Goal: Task Accomplishment & Management: Complete application form

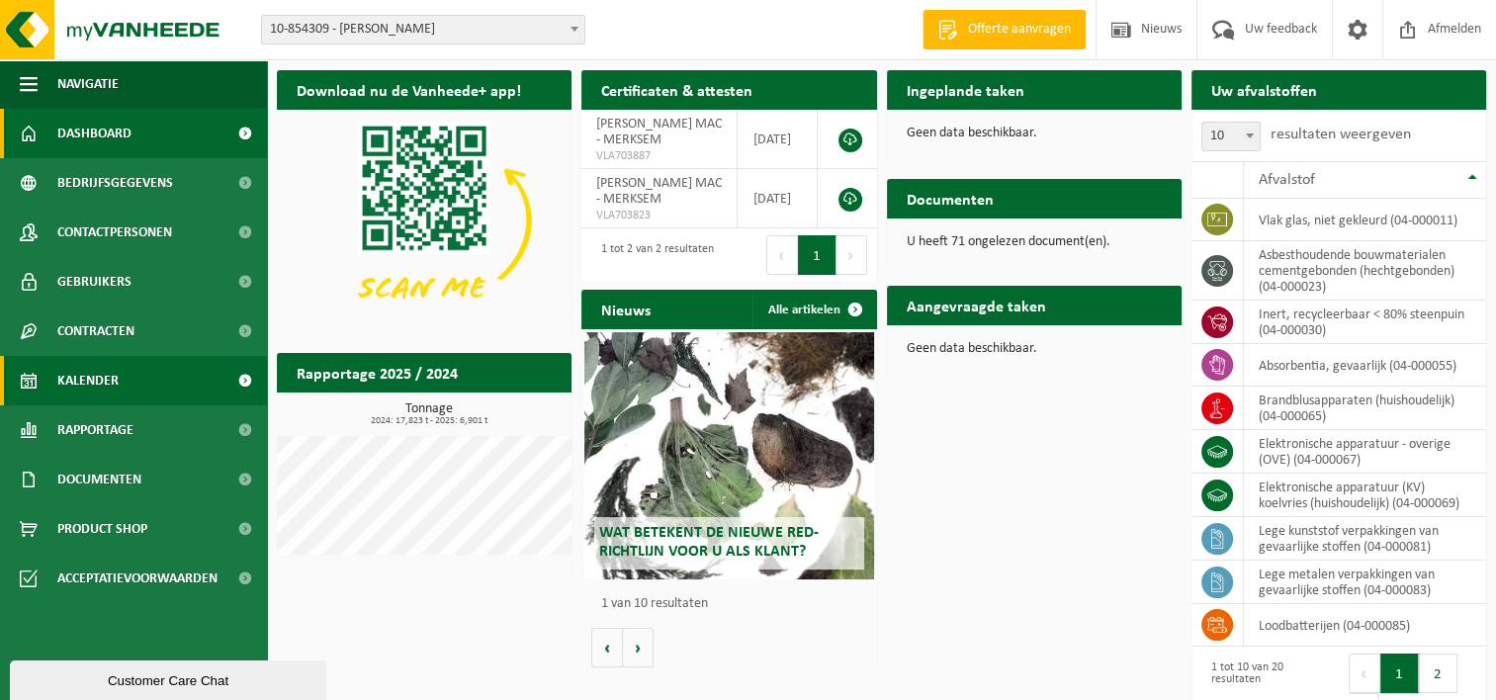
click at [90, 386] on span "Kalender" at bounding box center [87, 380] width 61 height 49
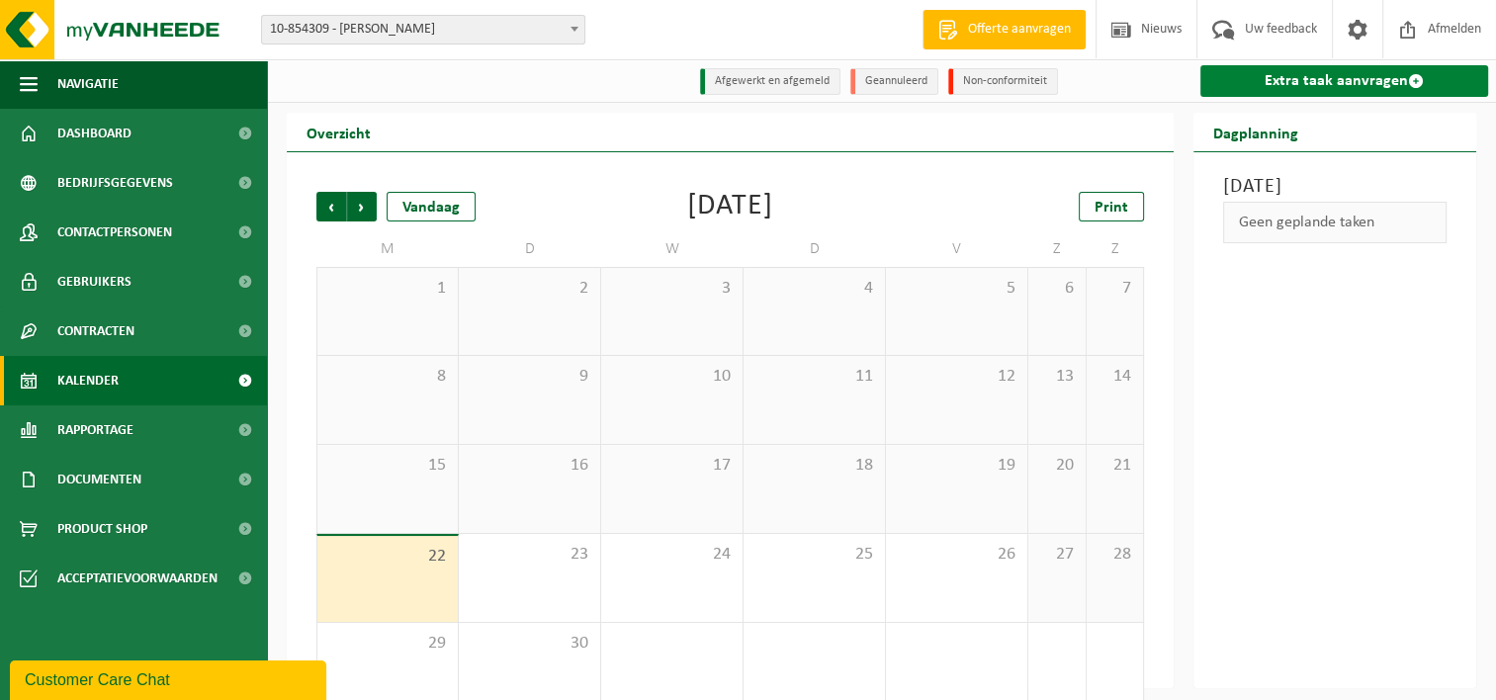
click at [1280, 79] on link "Extra taak aanvragen" at bounding box center [1344, 81] width 288 height 32
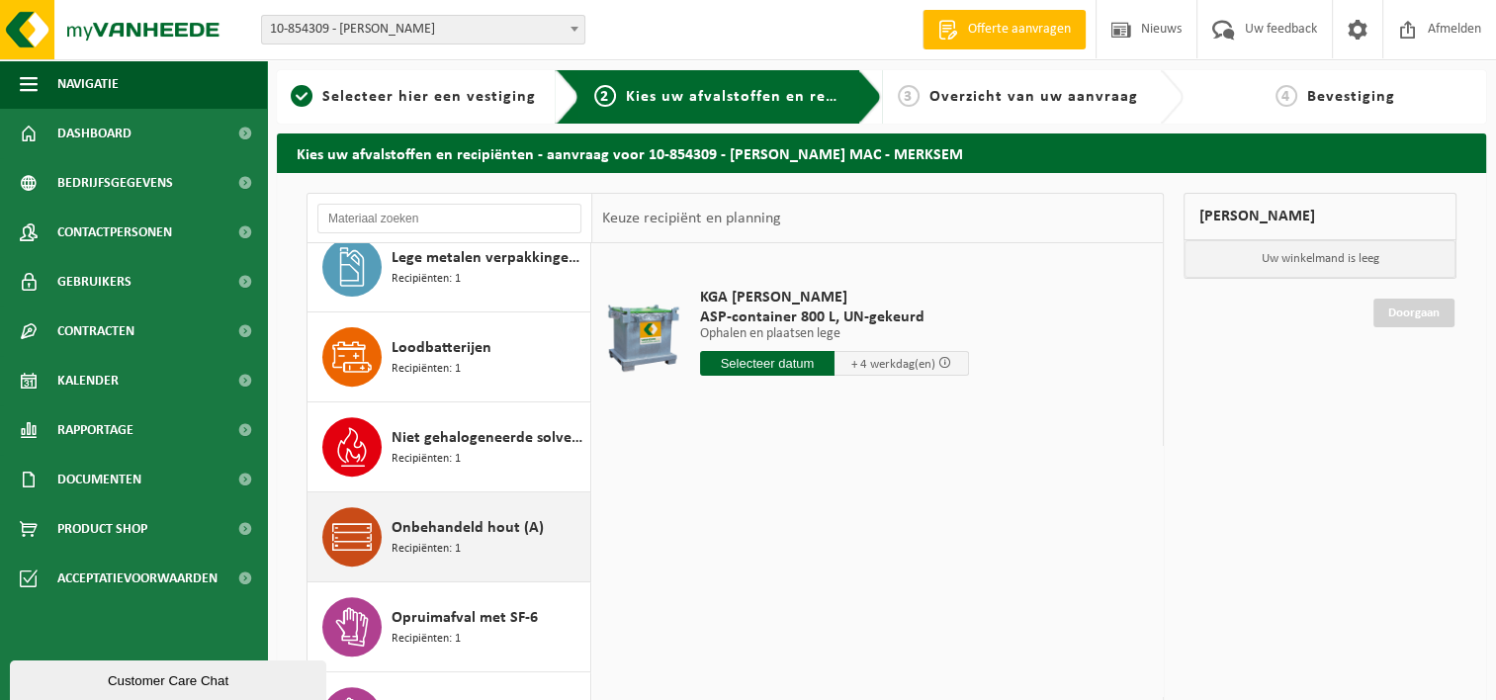
click at [472, 531] on span "Onbehandeld hout (A)" at bounding box center [468, 528] width 152 height 24
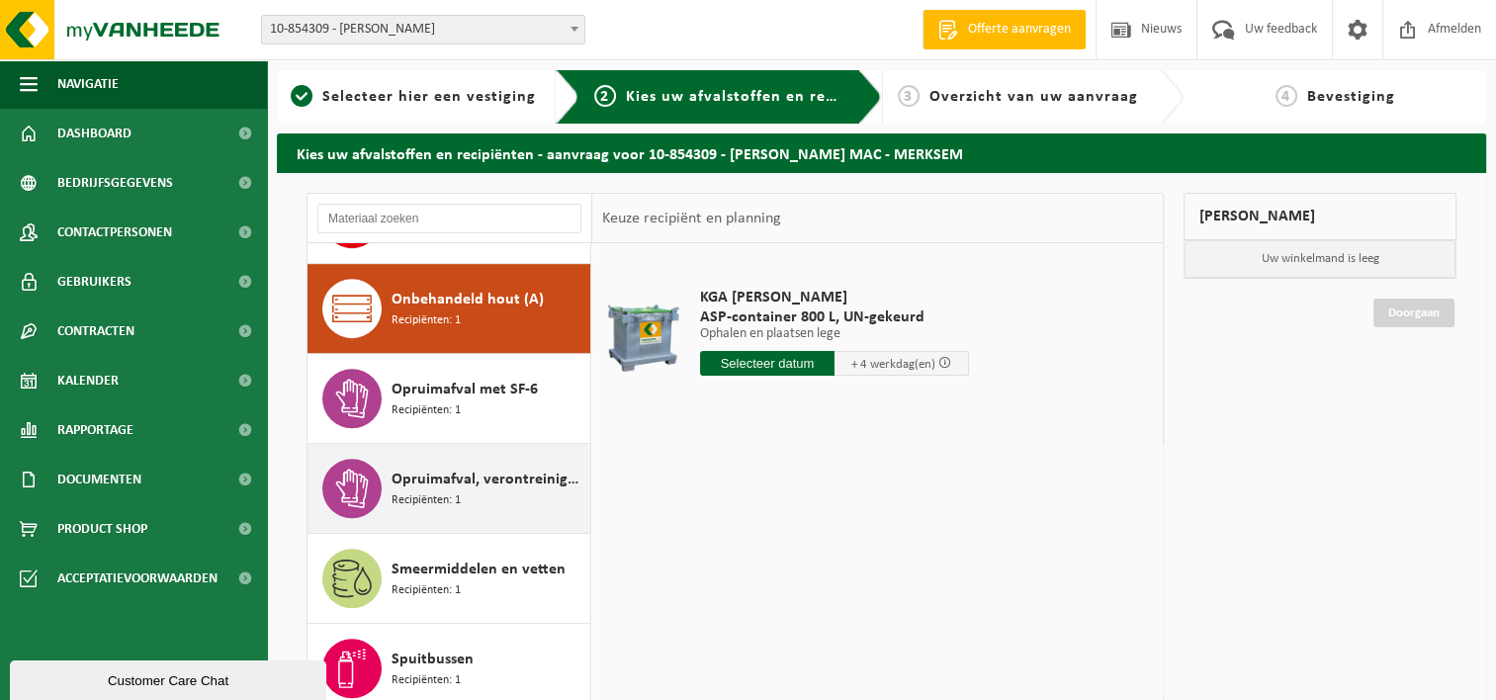
scroll to position [1077, 0]
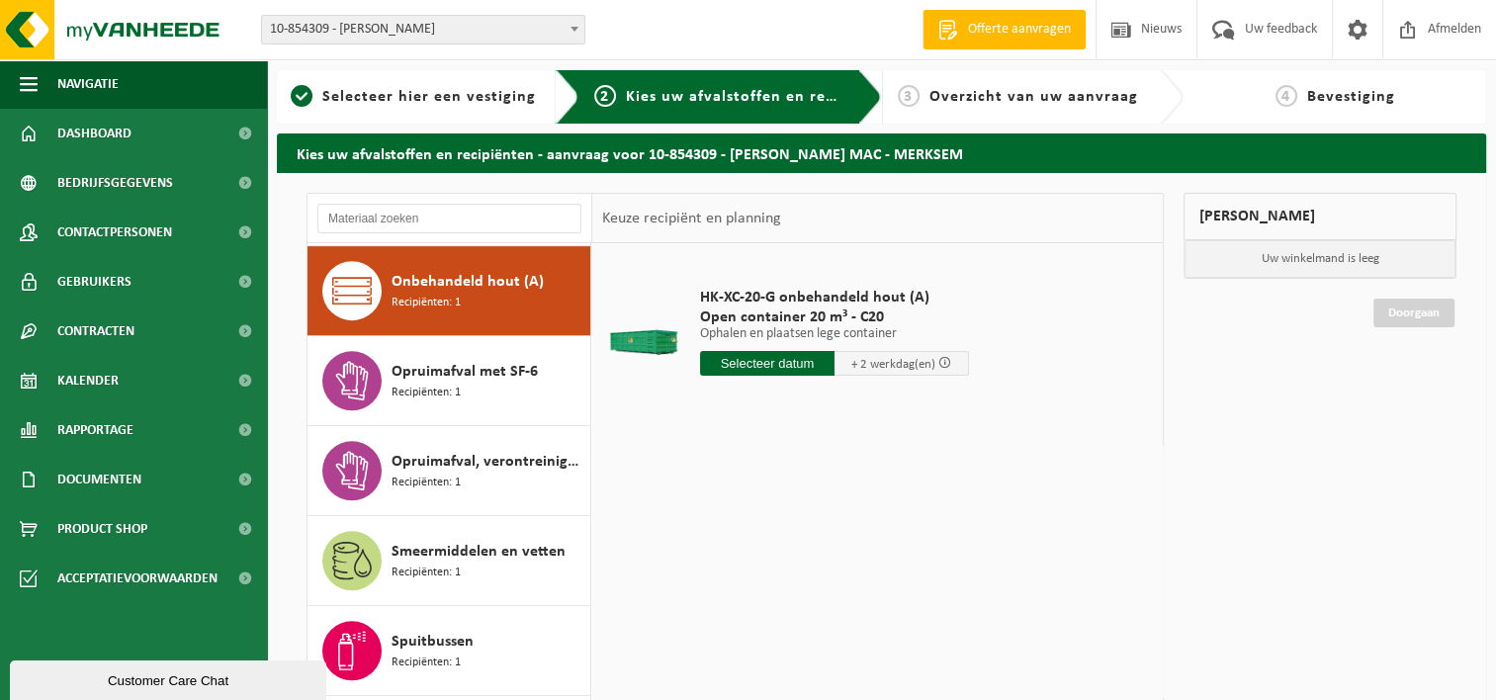
click at [792, 364] on input "text" at bounding box center [767, 363] width 134 height 25
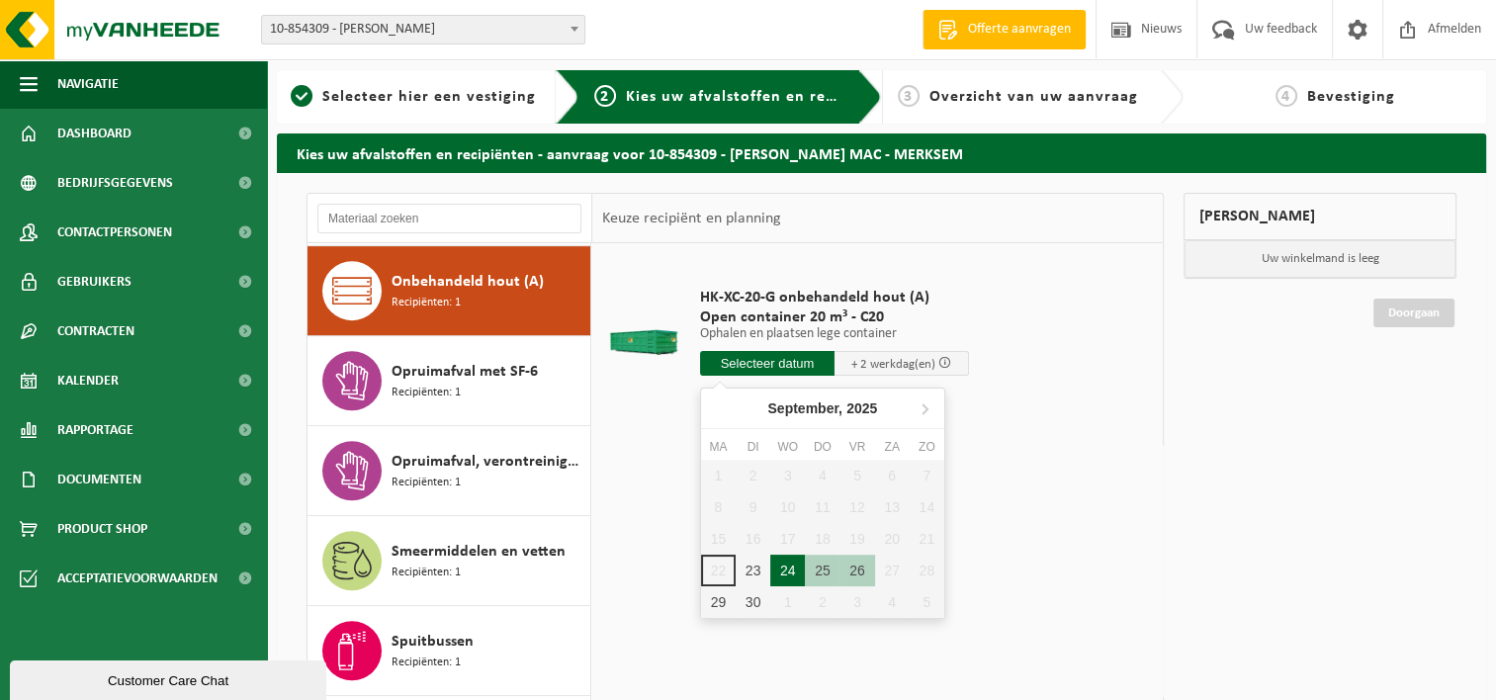
click at [792, 570] on div "24" at bounding box center [787, 571] width 35 height 32
type input "Van 2025-09-24"
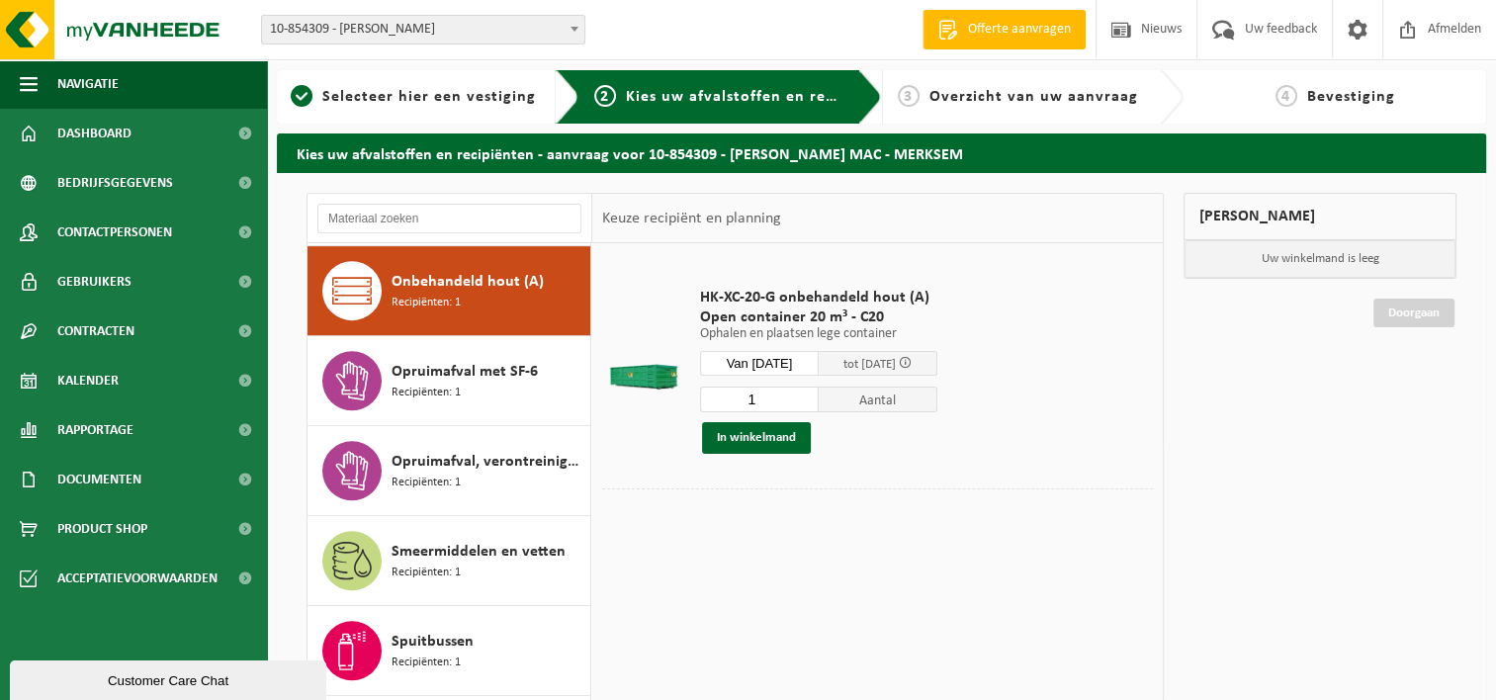
click at [792, 570] on div "24" at bounding box center [787, 579] width 35 height 32
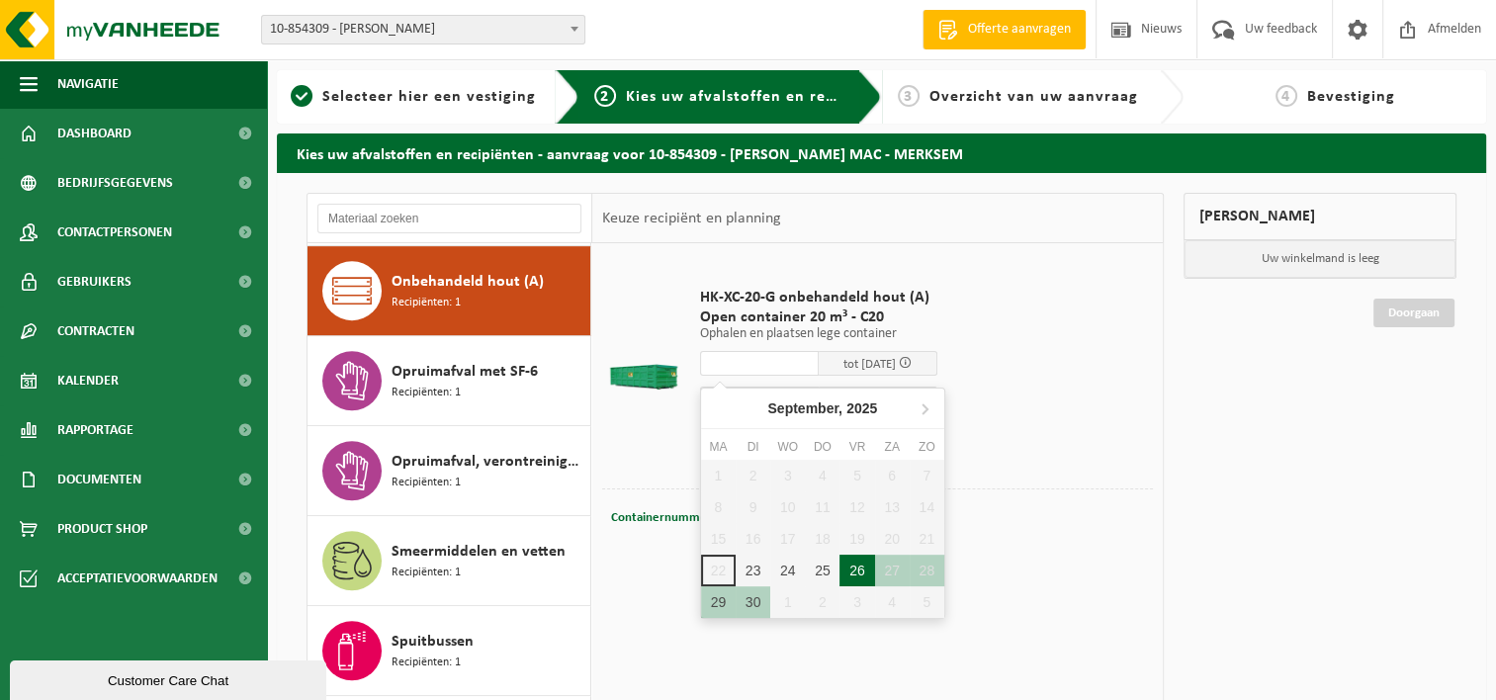
click at [848, 567] on div "26" at bounding box center [856, 571] width 35 height 32
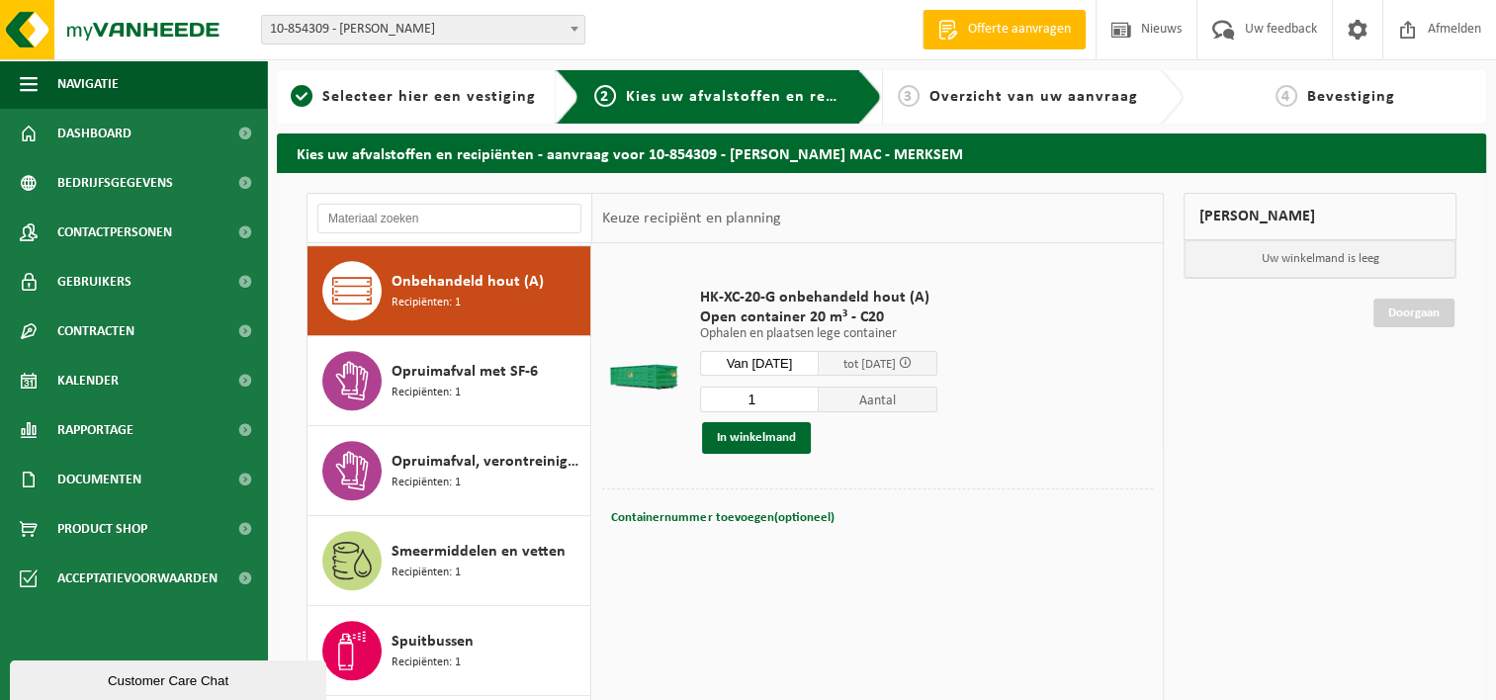
click at [796, 363] on input "Van 2025-09-26" at bounding box center [759, 363] width 119 height 25
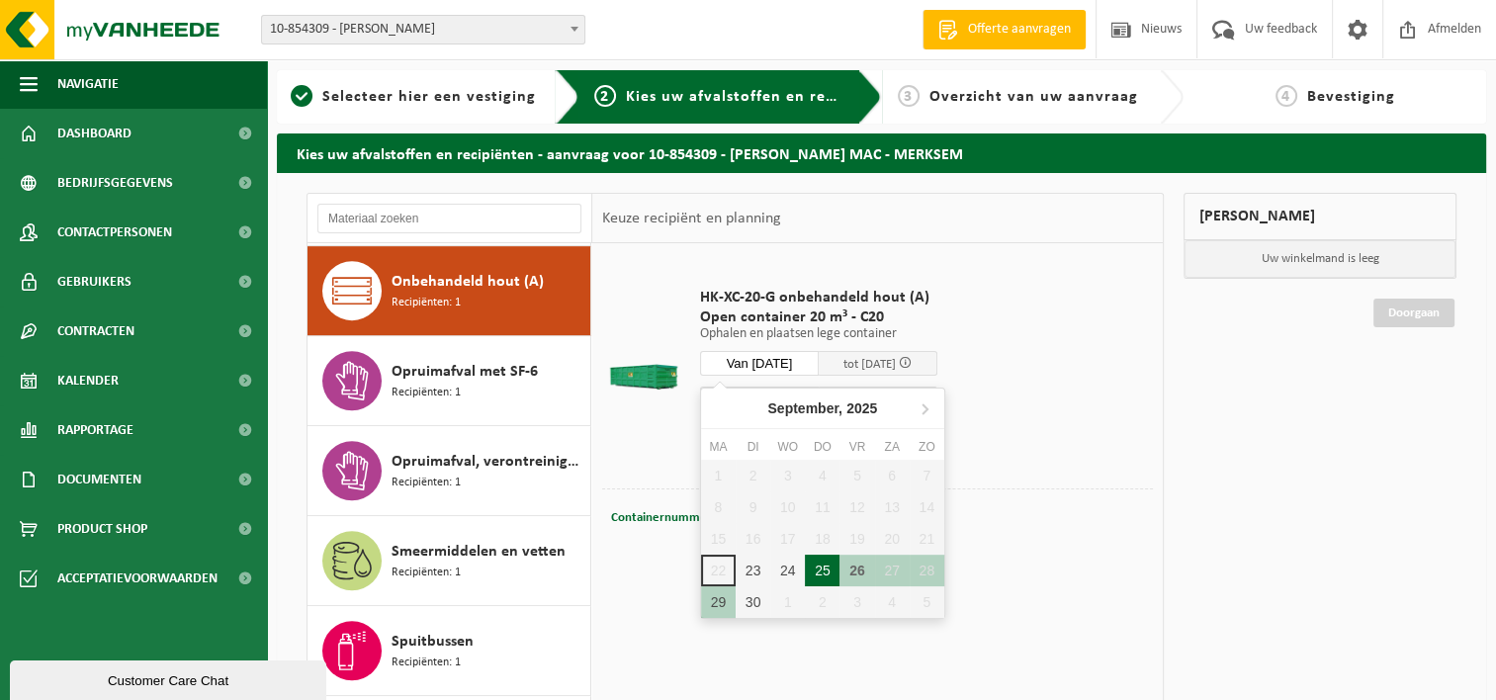
click at [827, 567] on div "25" at bounding box center [822, 571] width 35 height 32
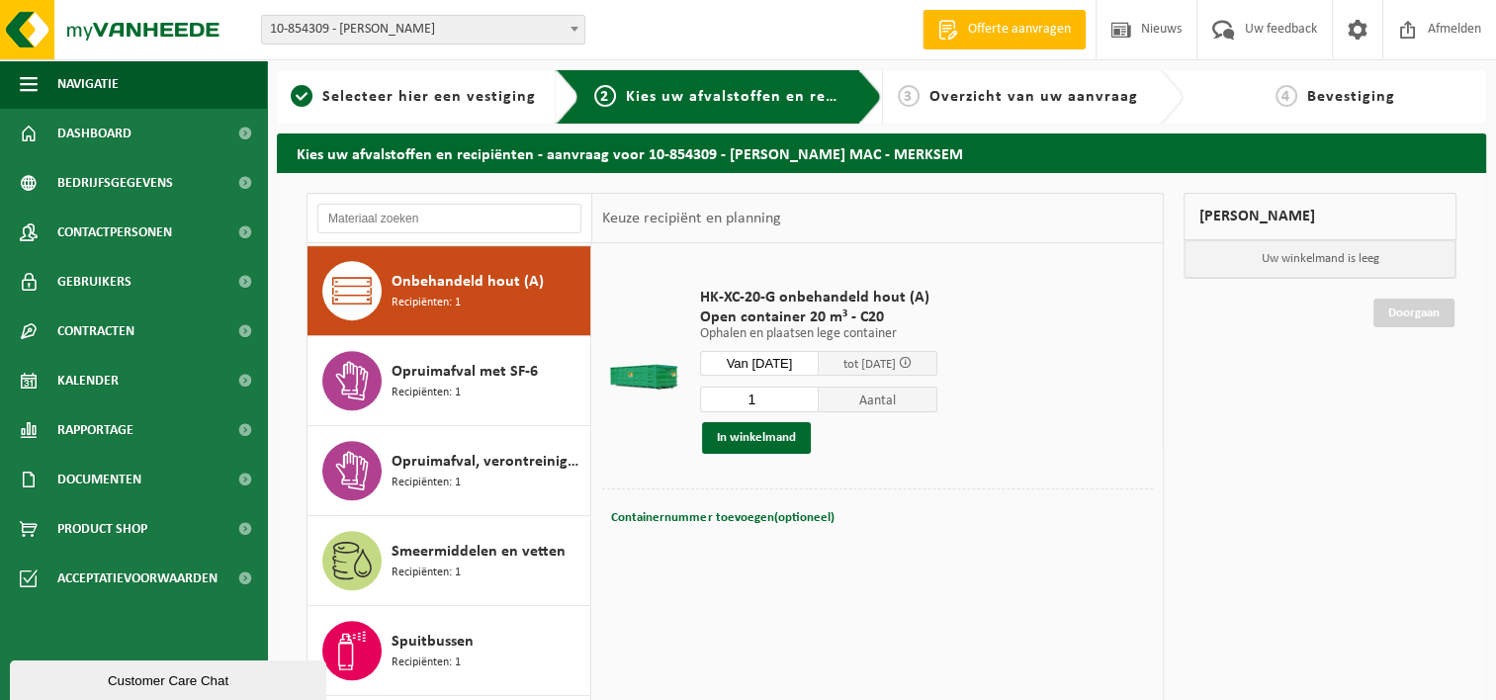
click at [810, 369] on input "Van 2025-09-25" at bounding box center [759, 363] width 119 height 25
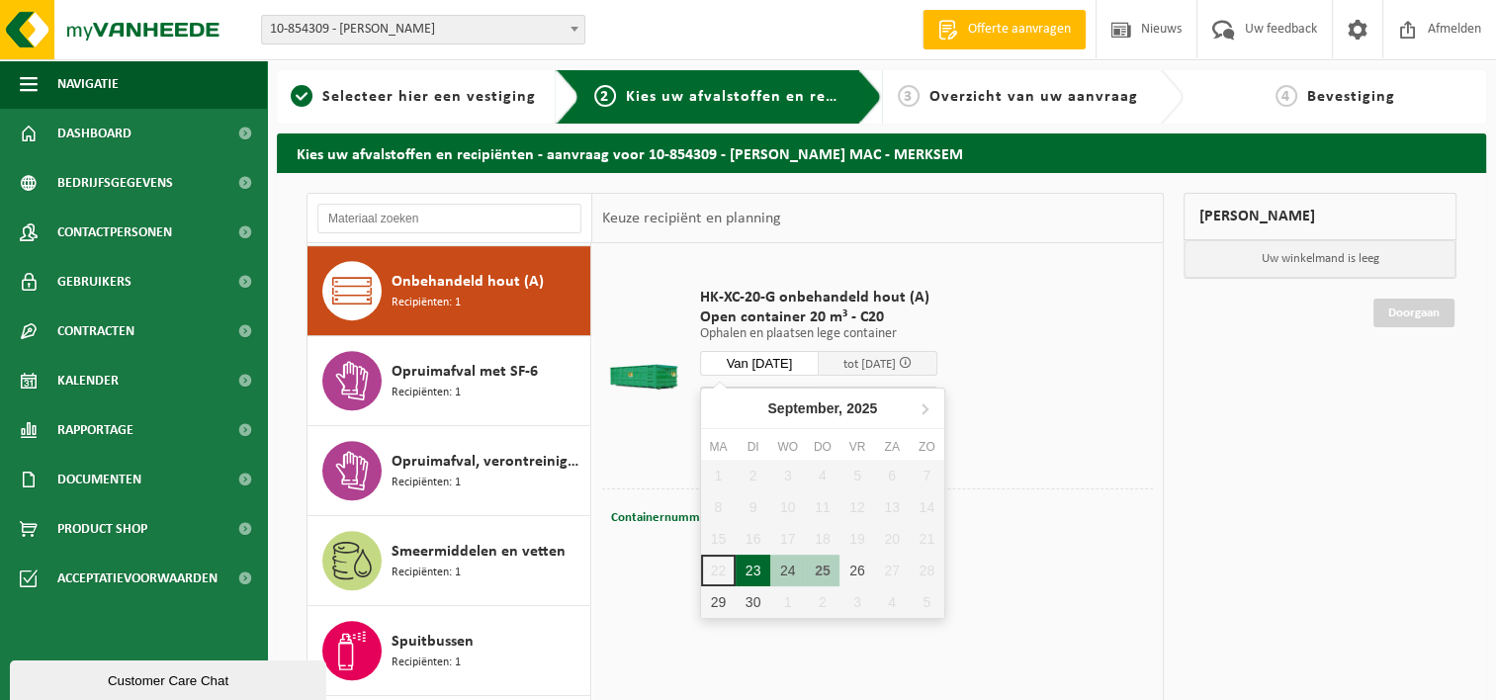
click at [752, 570] on div "23" at bounding box center [753, 571] width 35 height 32
type input "Van 2025-09-23"
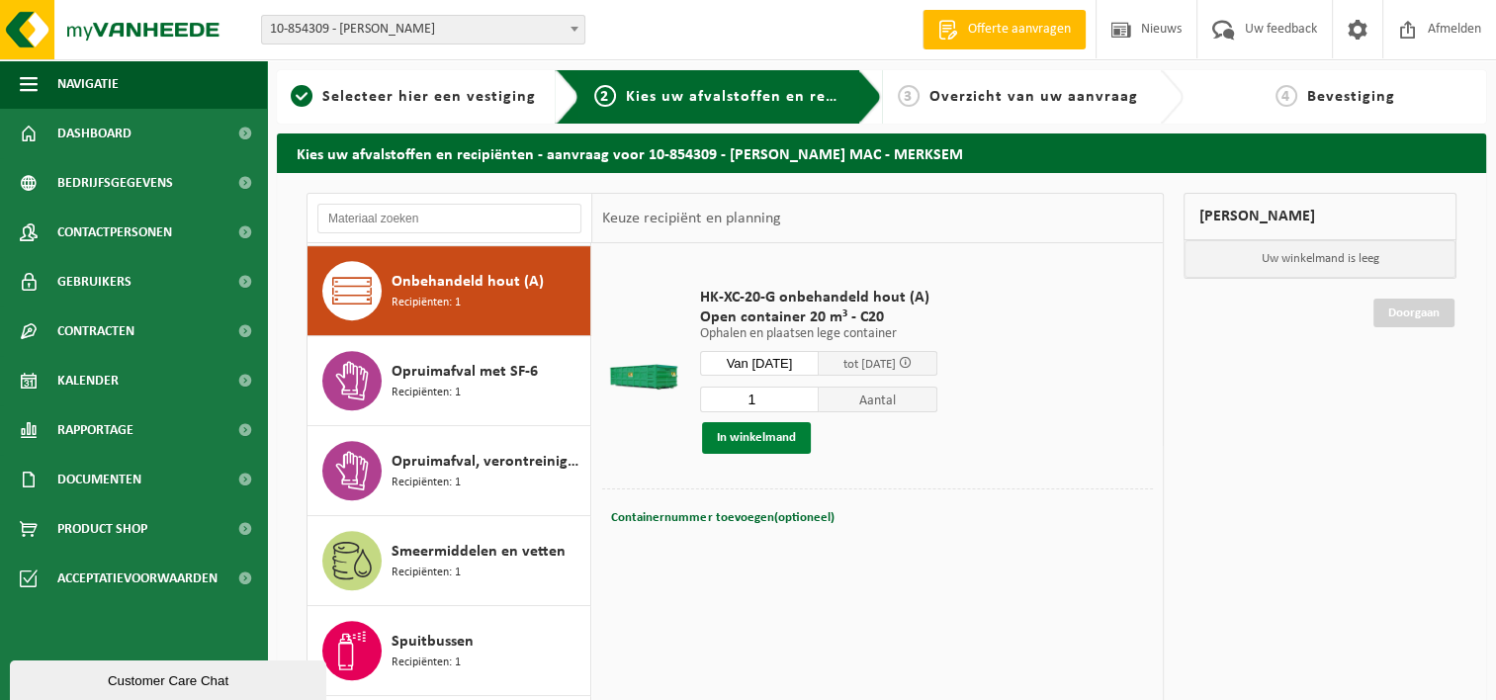
click at [761, 435] on button "In winkelmand" at bounding box center [756, 438] width 109 height 32
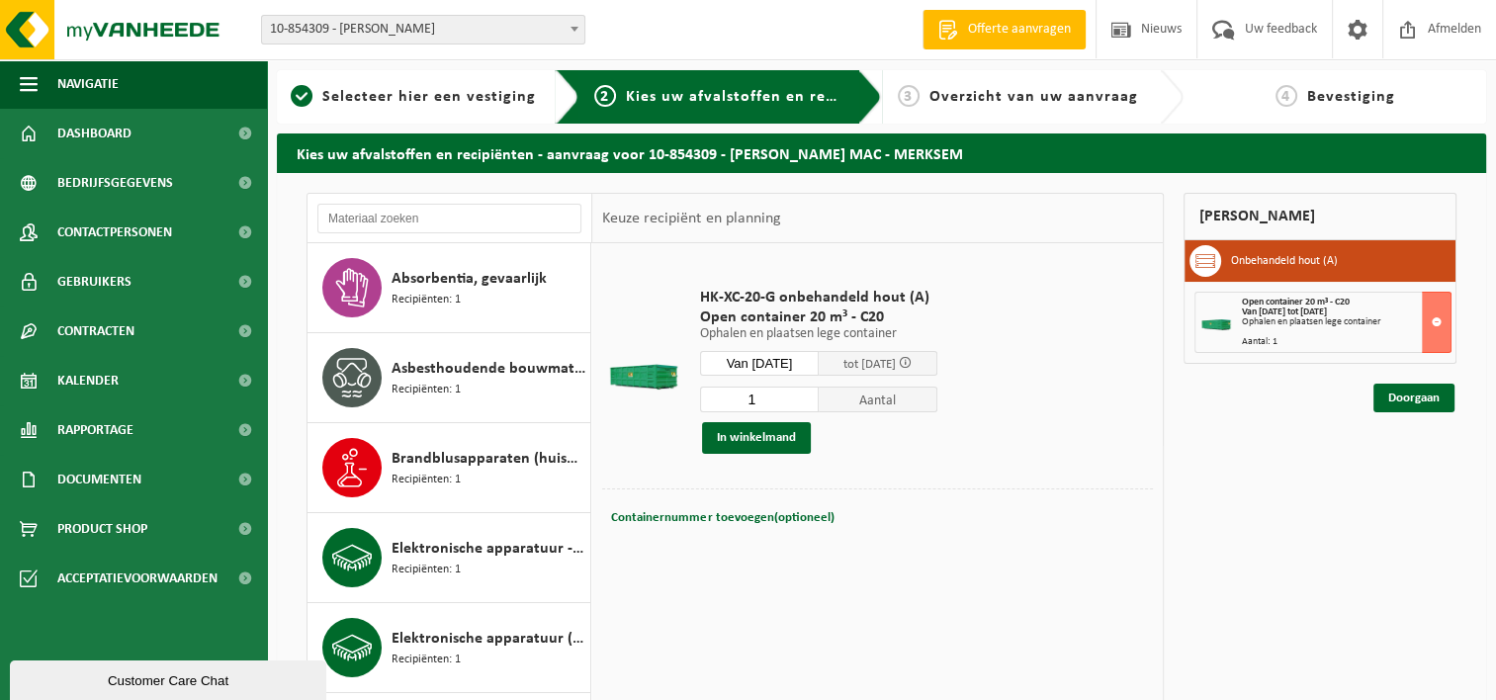
scroll to position [8, 0]
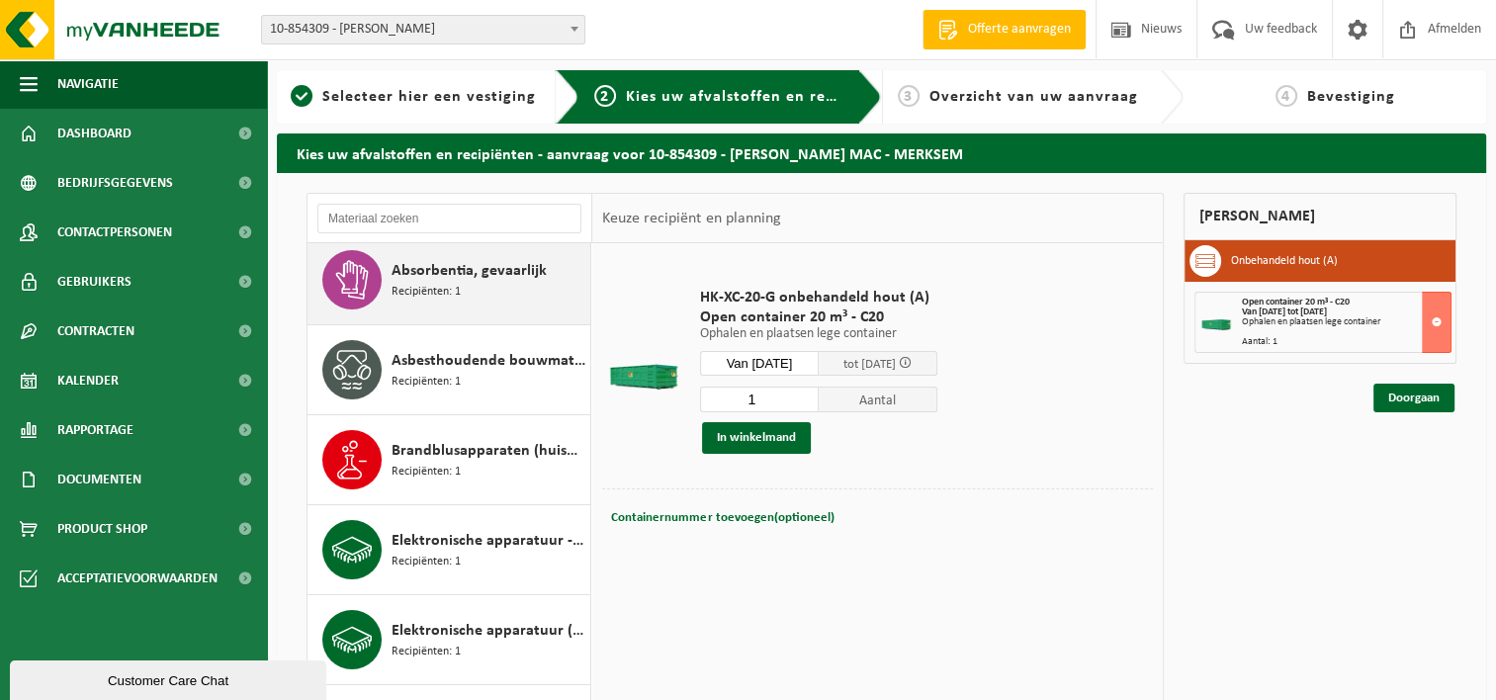
click at [443, 295] on span "Recipiënten: 1" at bounding box center [426, 292] width 69 height 19
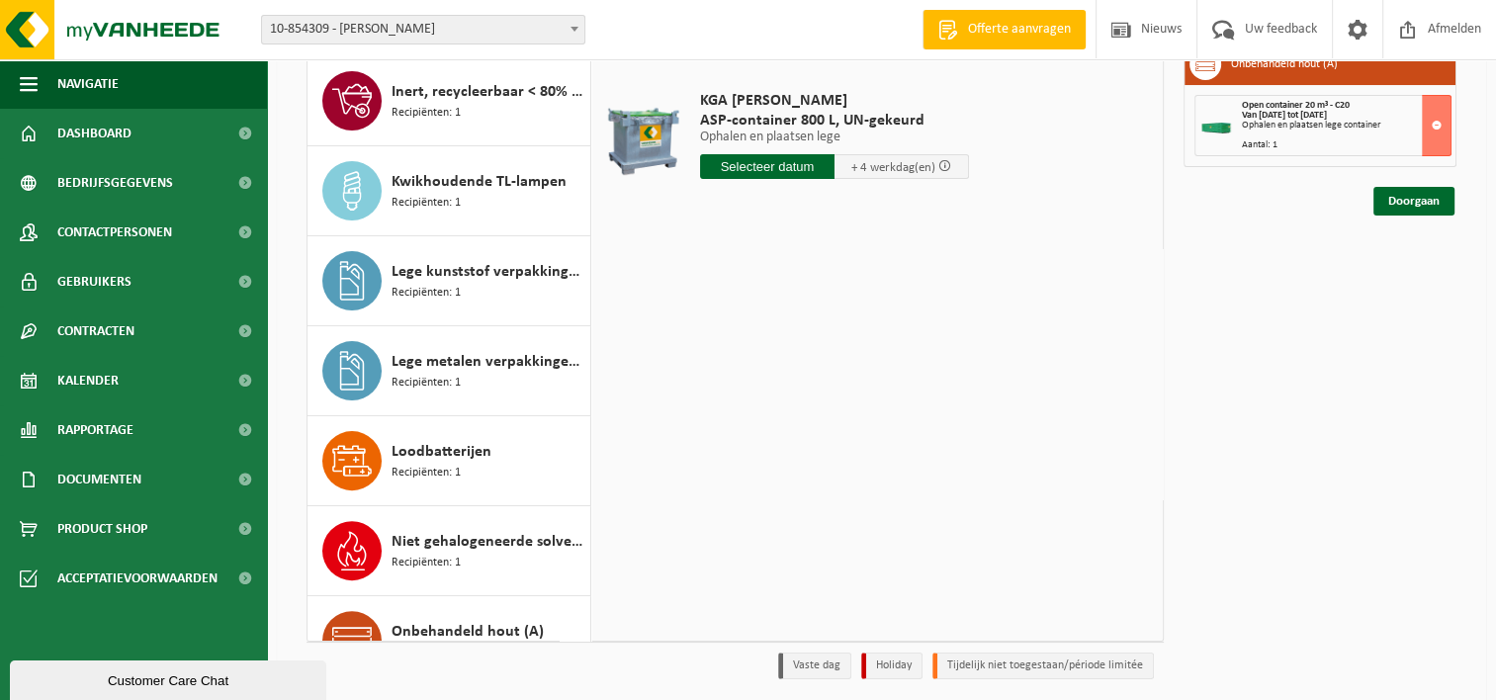
scroll to position [0, 0]
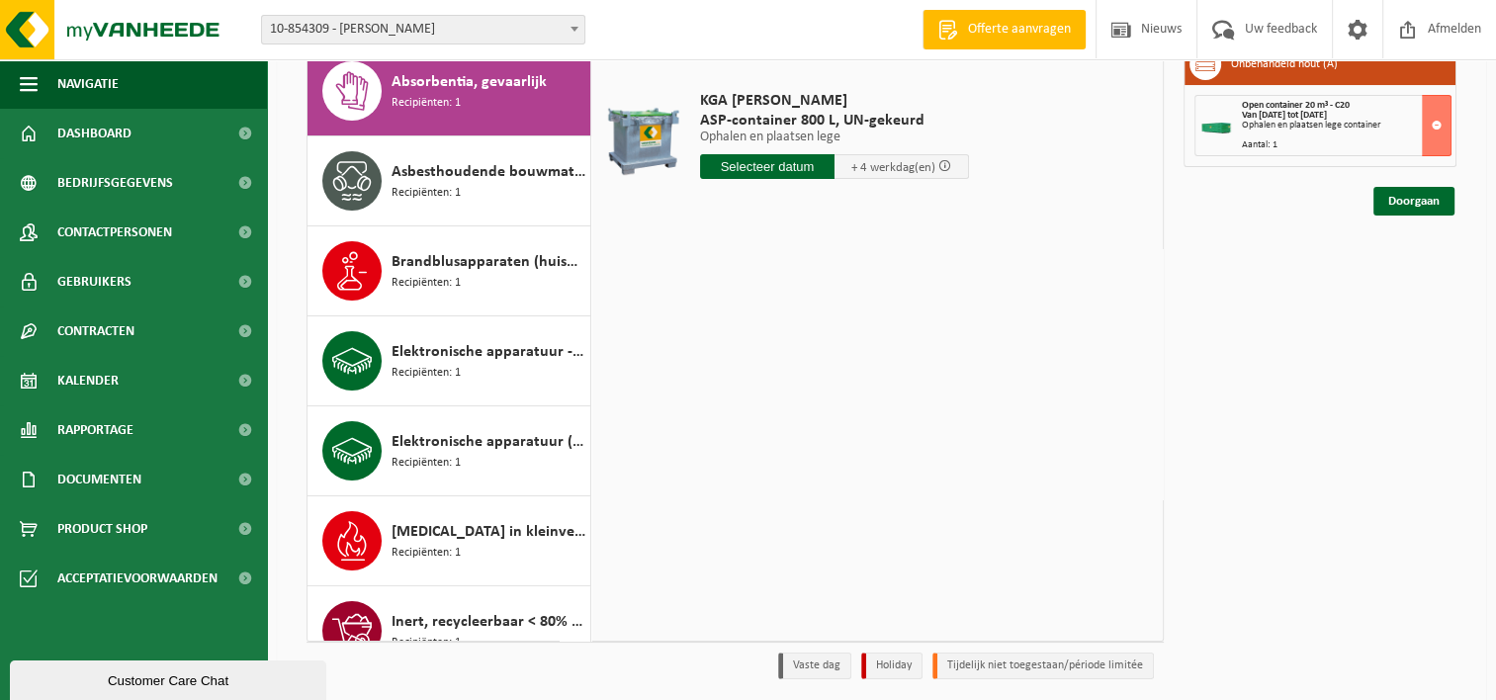
click at [776, 161] on input "text" at bounding box center [767, 166] width 134 height 25
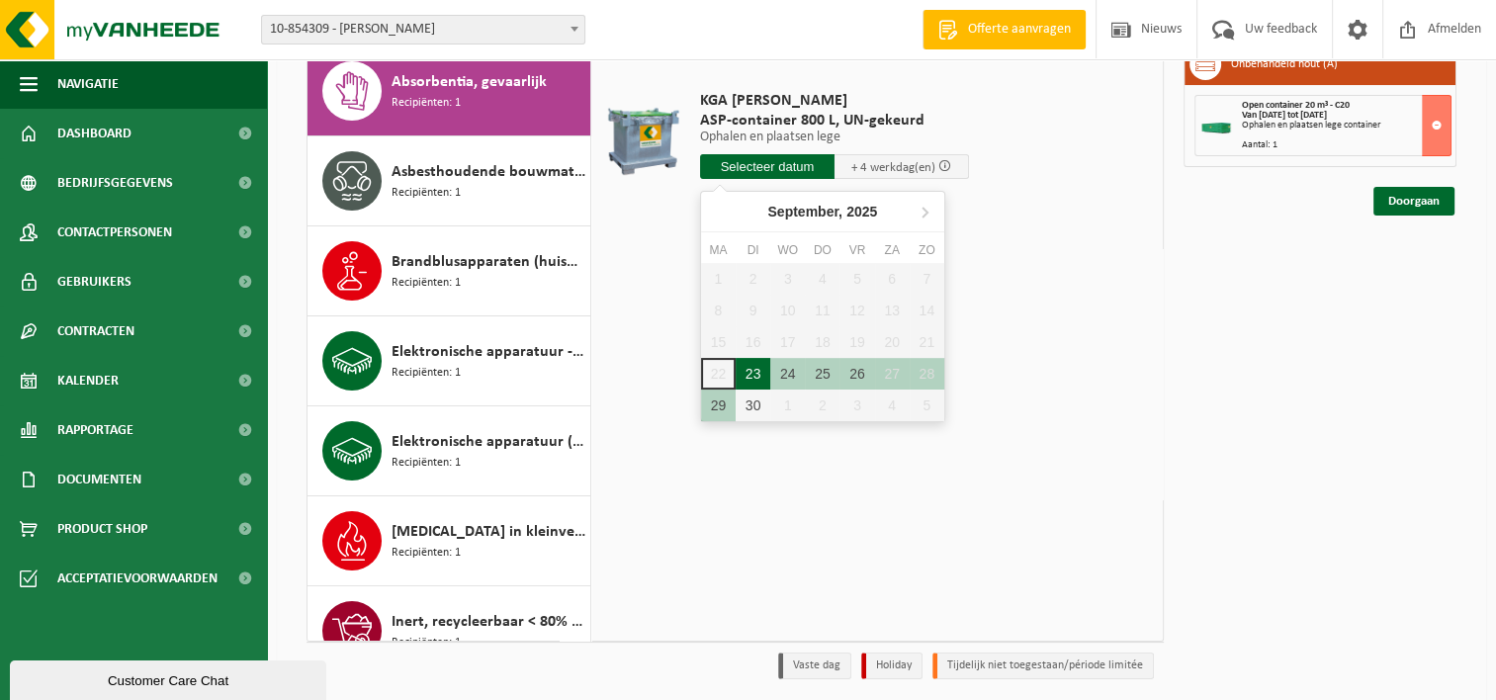
click at [752, 369] on div "23" at bounding box center [753, 374] width 35 height 32
type input "Van 2025-09-23"
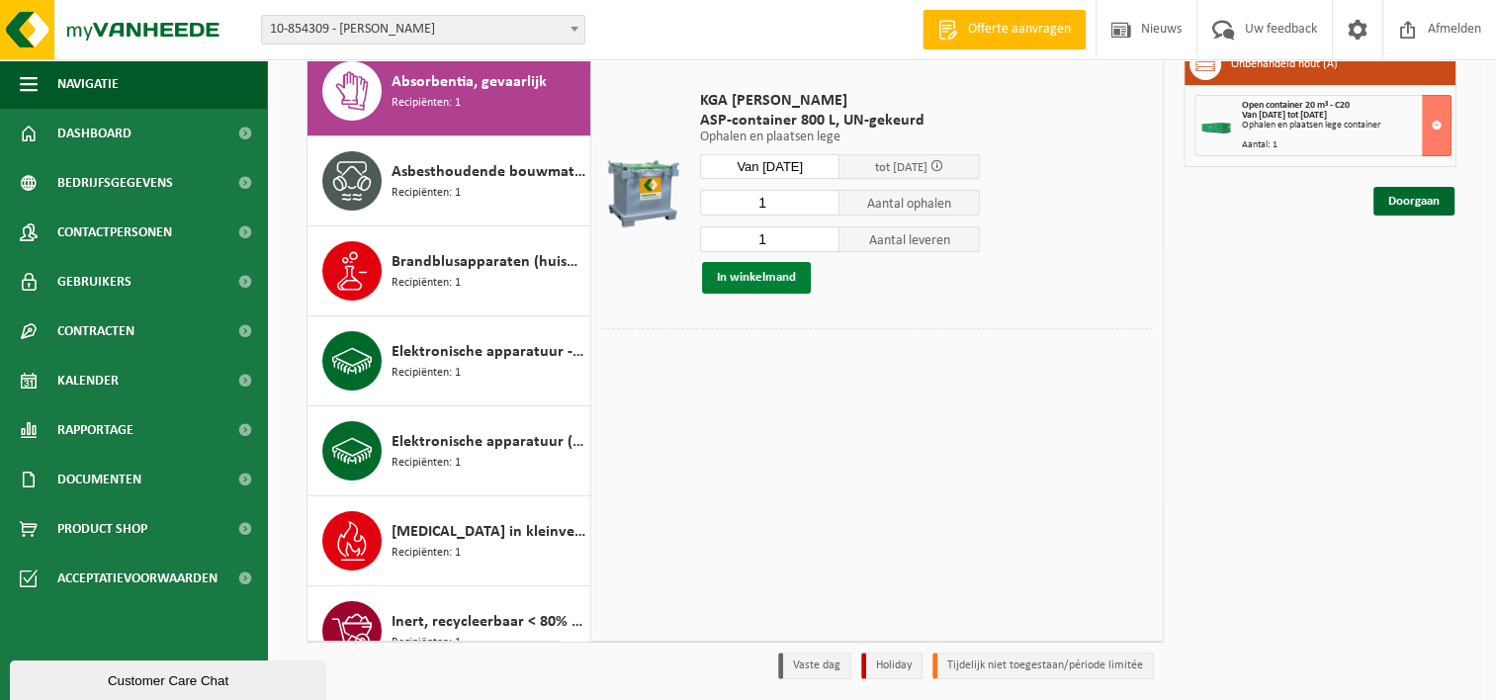
click at [773, 282] on button "In winkelmand" at bounding box center [756, 278] width 109 height 32
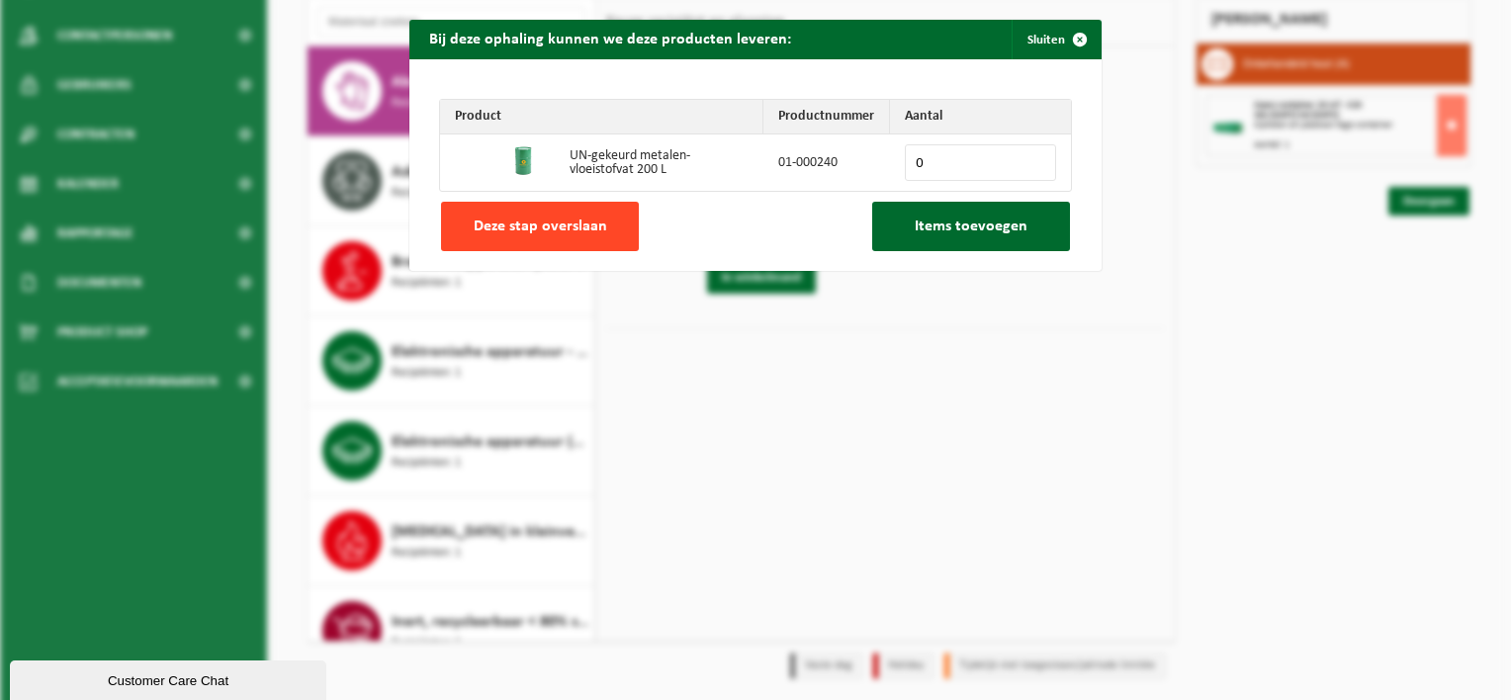
click at [534, 229] on span "Deze stap overslaan" at bounding box center [540, 227] width 133 height 16
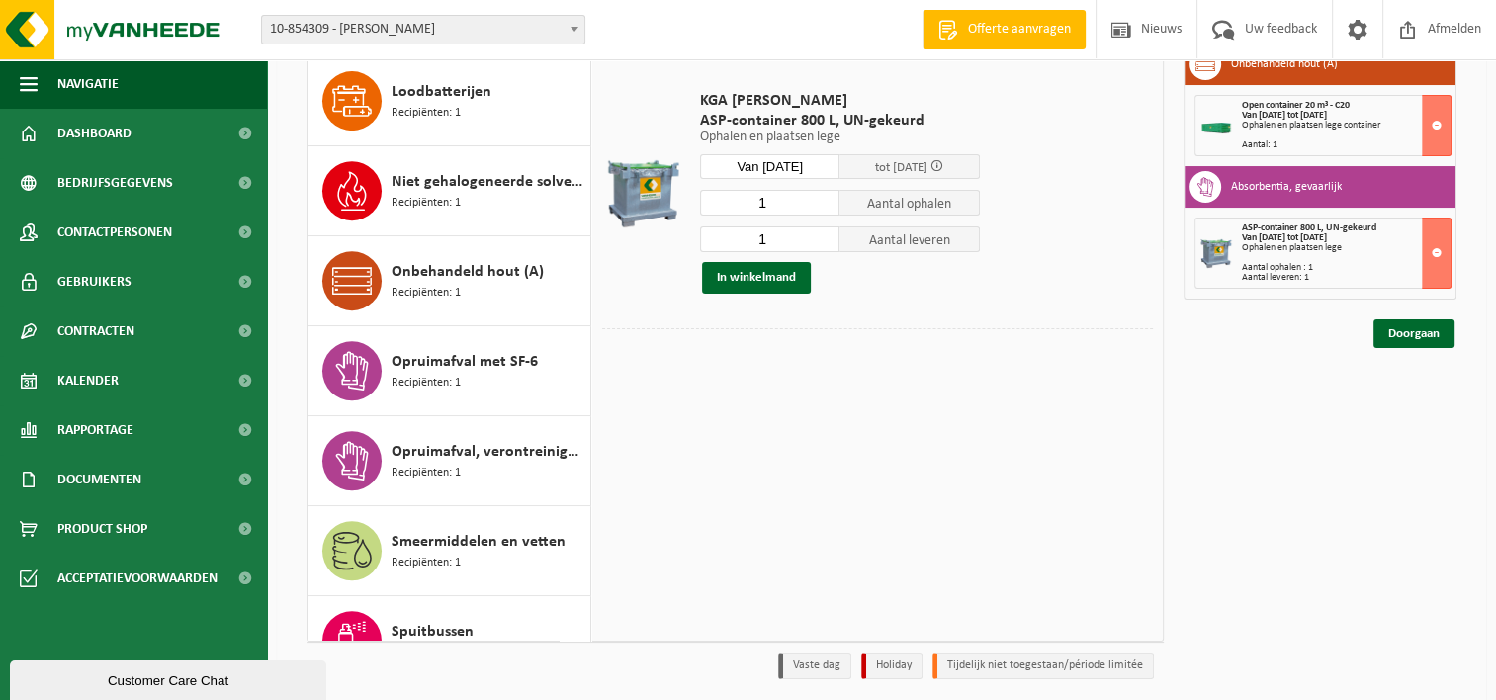
scroll to position [895, 0]
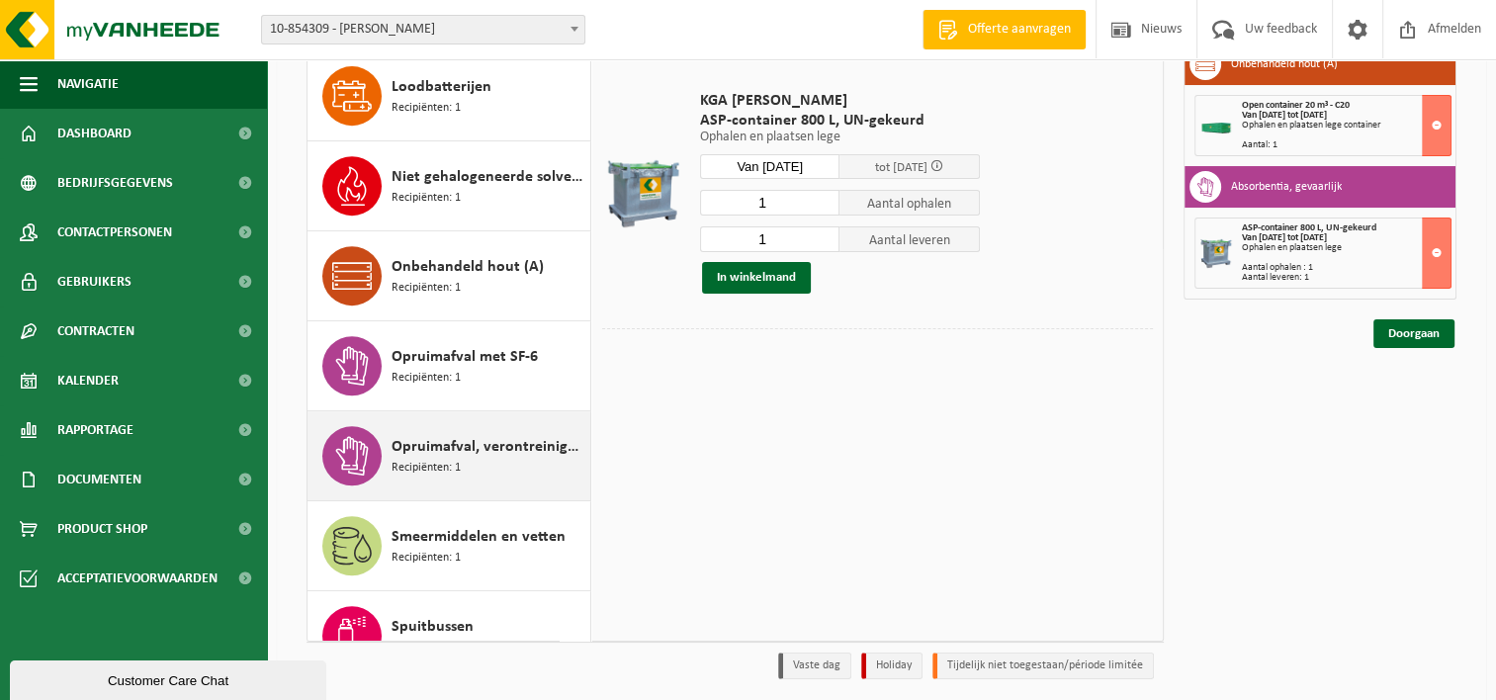
click at [486, 451] on span "Opruimafval, verontreinigd met olie" at bounding box center [489, 447] width 194 height 24
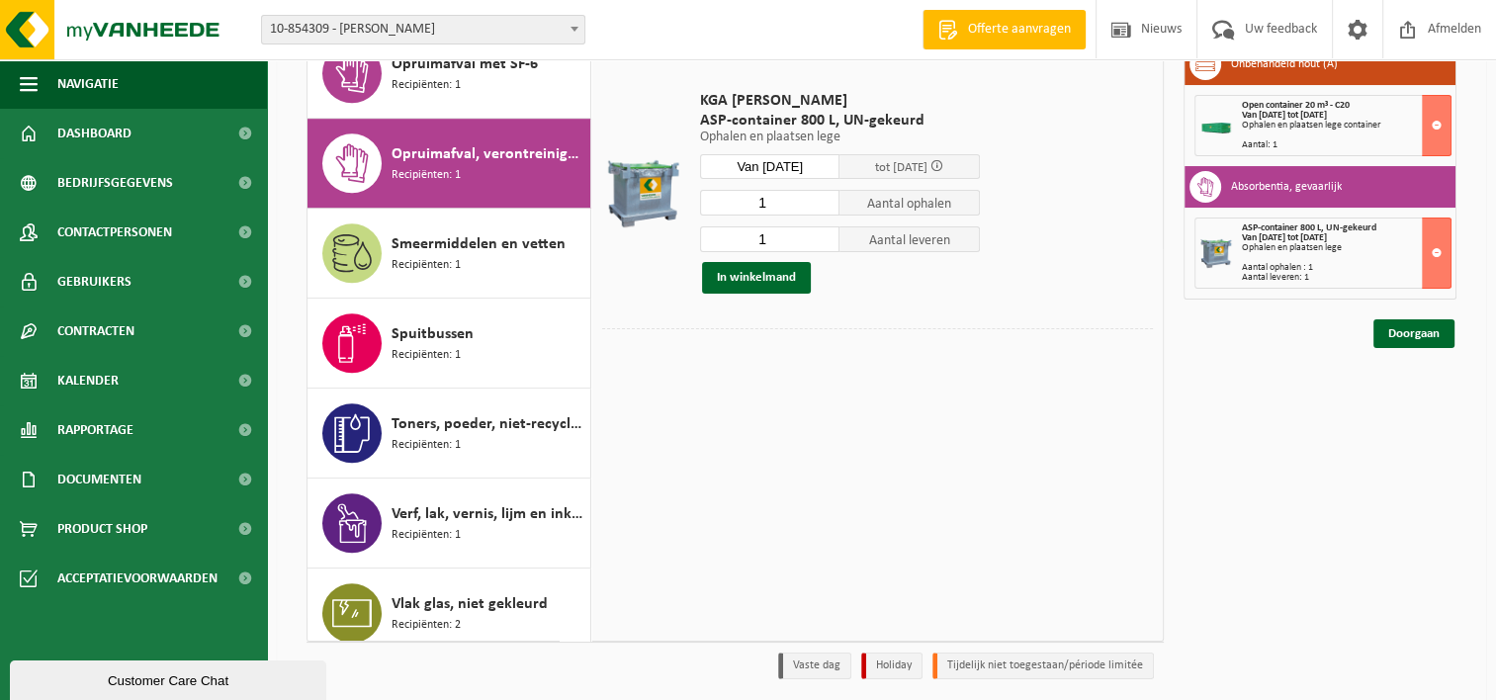
scroll to position [1200, 0]
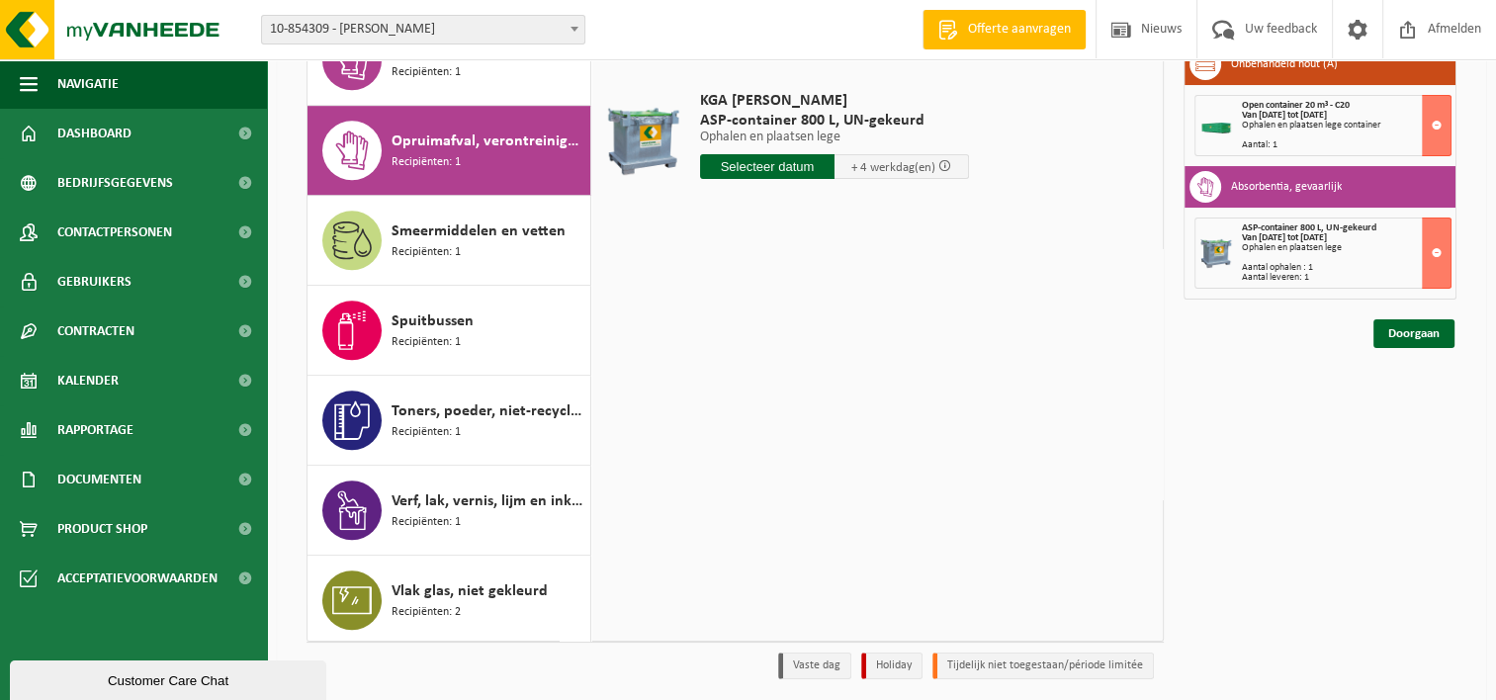
click at [753, 159] on input "text" at bounding box center [767, 166] width 134 height 25
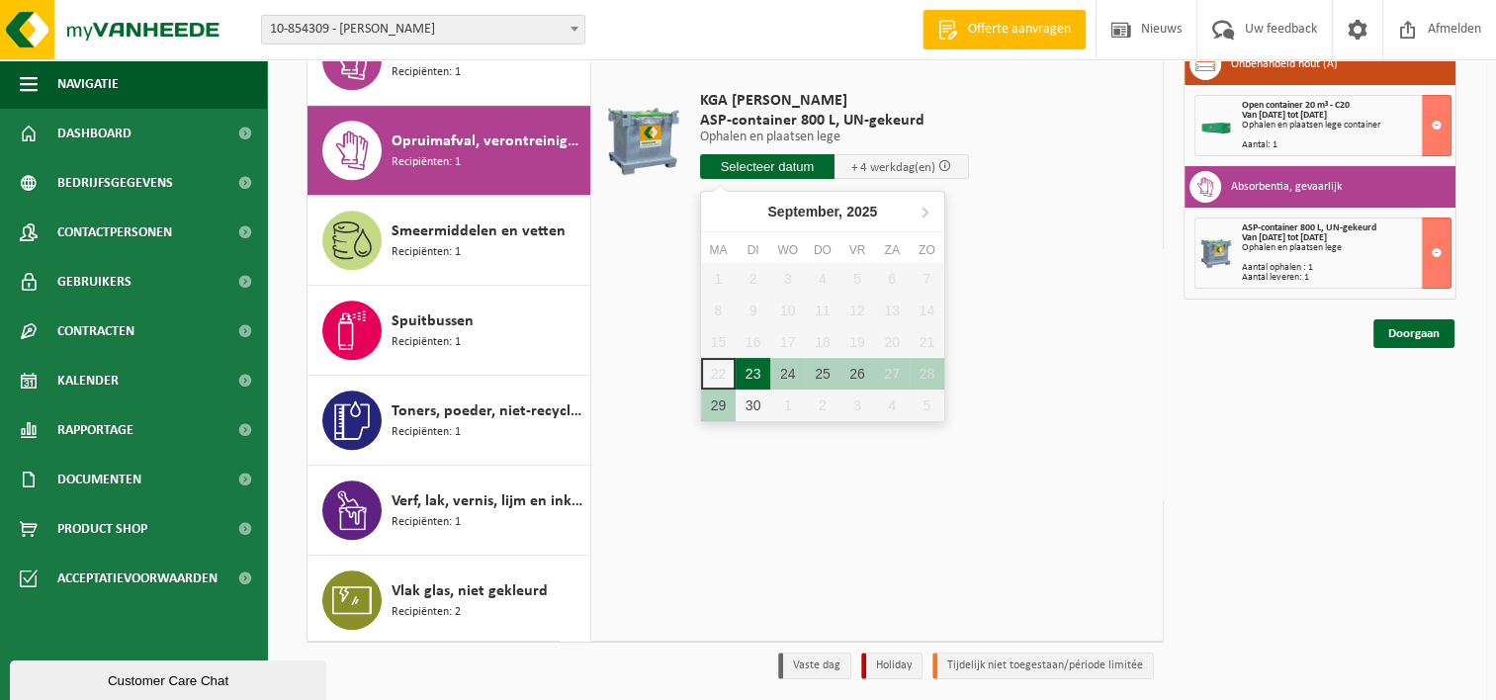
click at [750, 369] on div "23" at bounding box center [753, 374] width 35 height 32
type input "Van 2025-09-23"
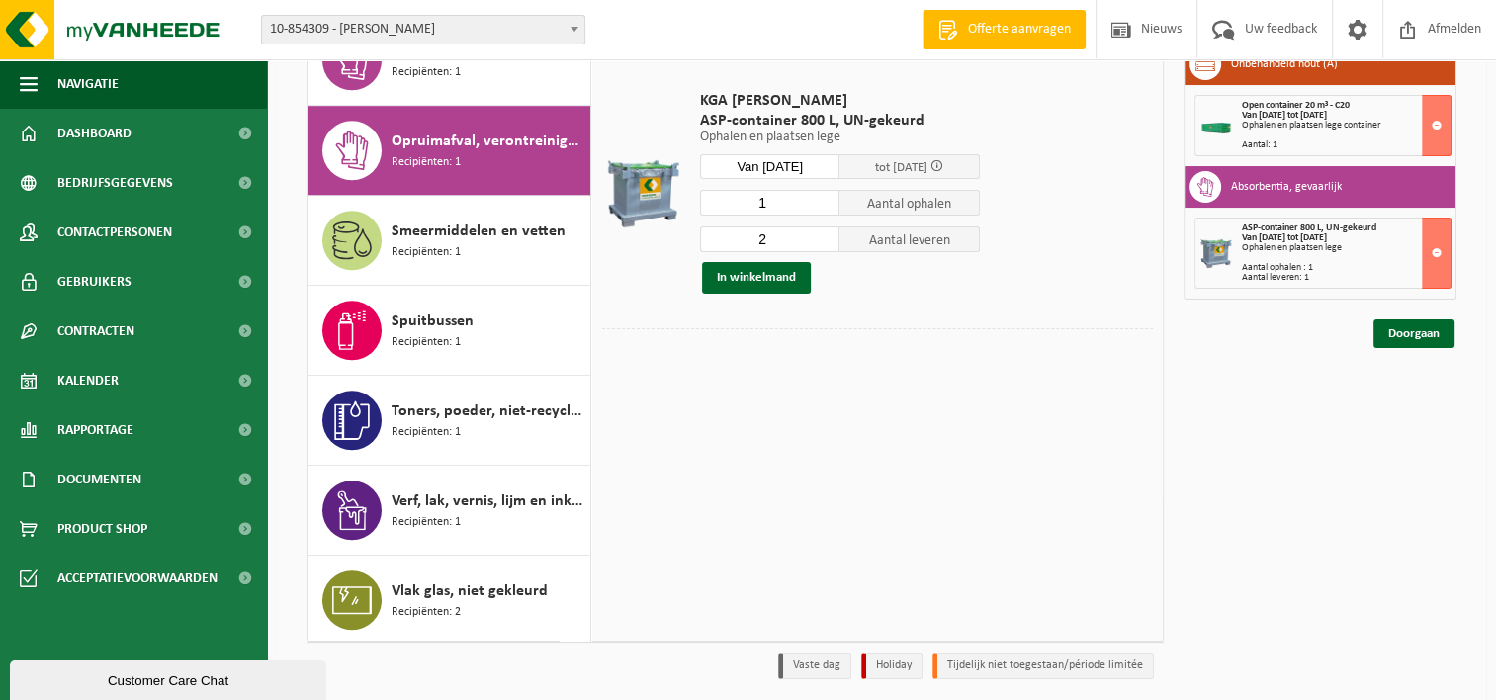
type input "1"
click at [827, 210] on input "1" at bounding box center [770, 203] width 140 height 26
type input "1"
click at [830, 243] on input "1" at bounding box center [770, 239] width 140 height 26
click at [759, 293] on div "KGA Colli Elia Merksem ASP-container 800 L, UN-gekeurd Ophalen en plaatsen lege…" at bounding box center [840, 192] width 300 height 242
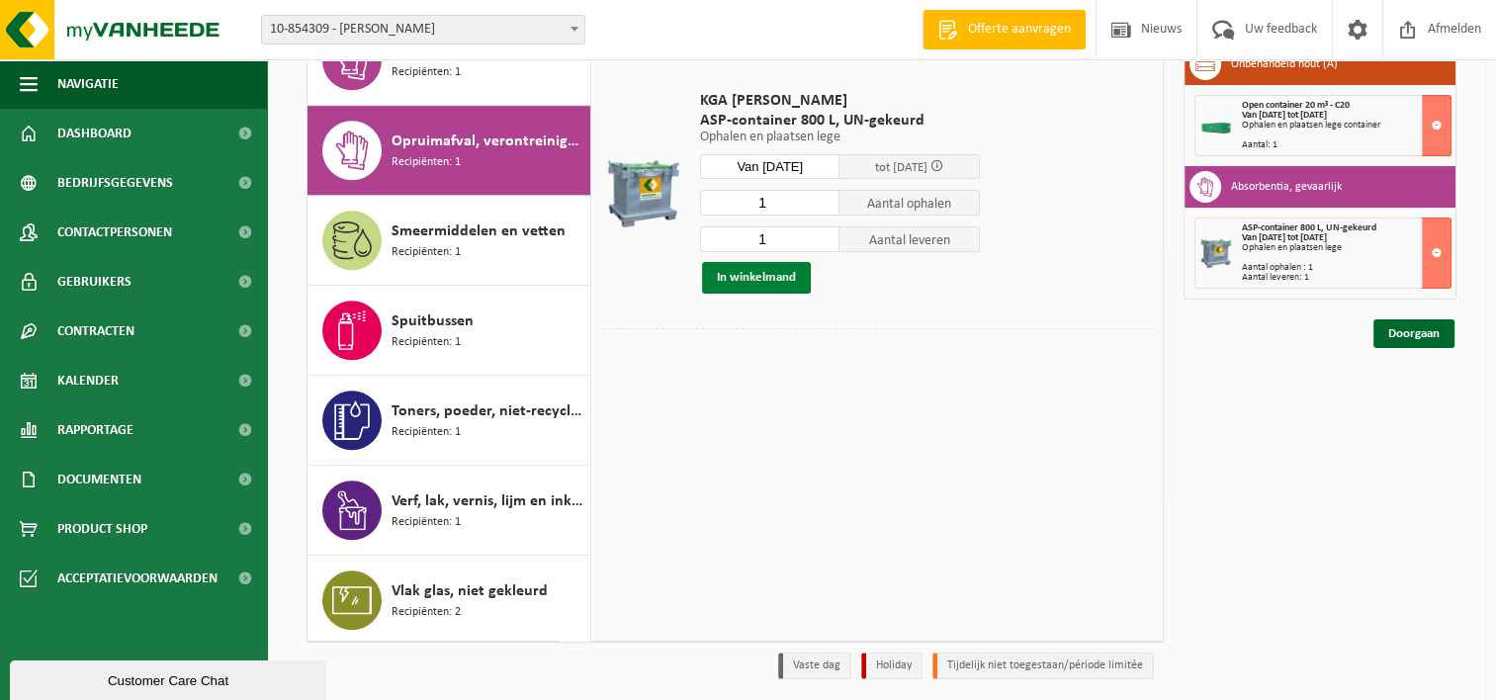
click at [759, 279] on button "In winkelmand" at bounding box center [756, 278] width 109 height 32
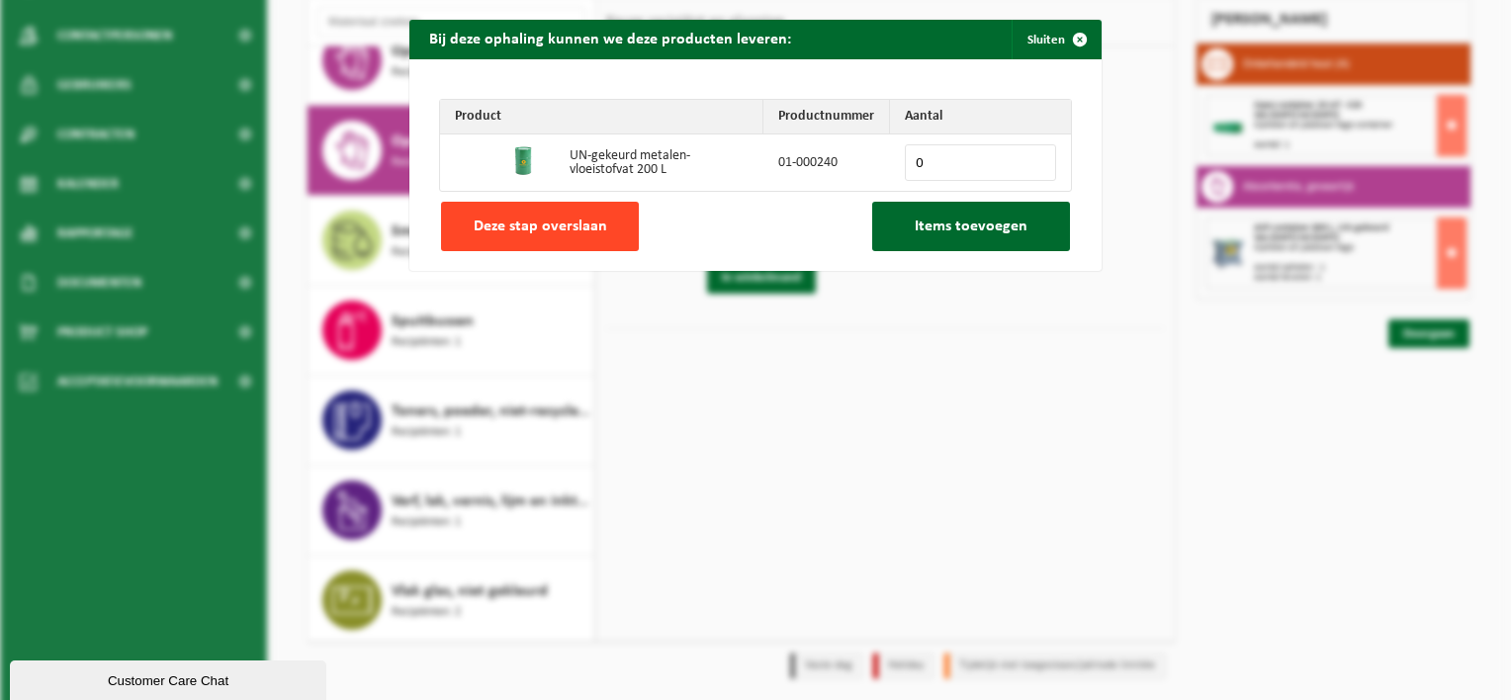
click at [509, 229] on span "Deze stap overslaan" at bounding box center [540, 227] width 133 height 16
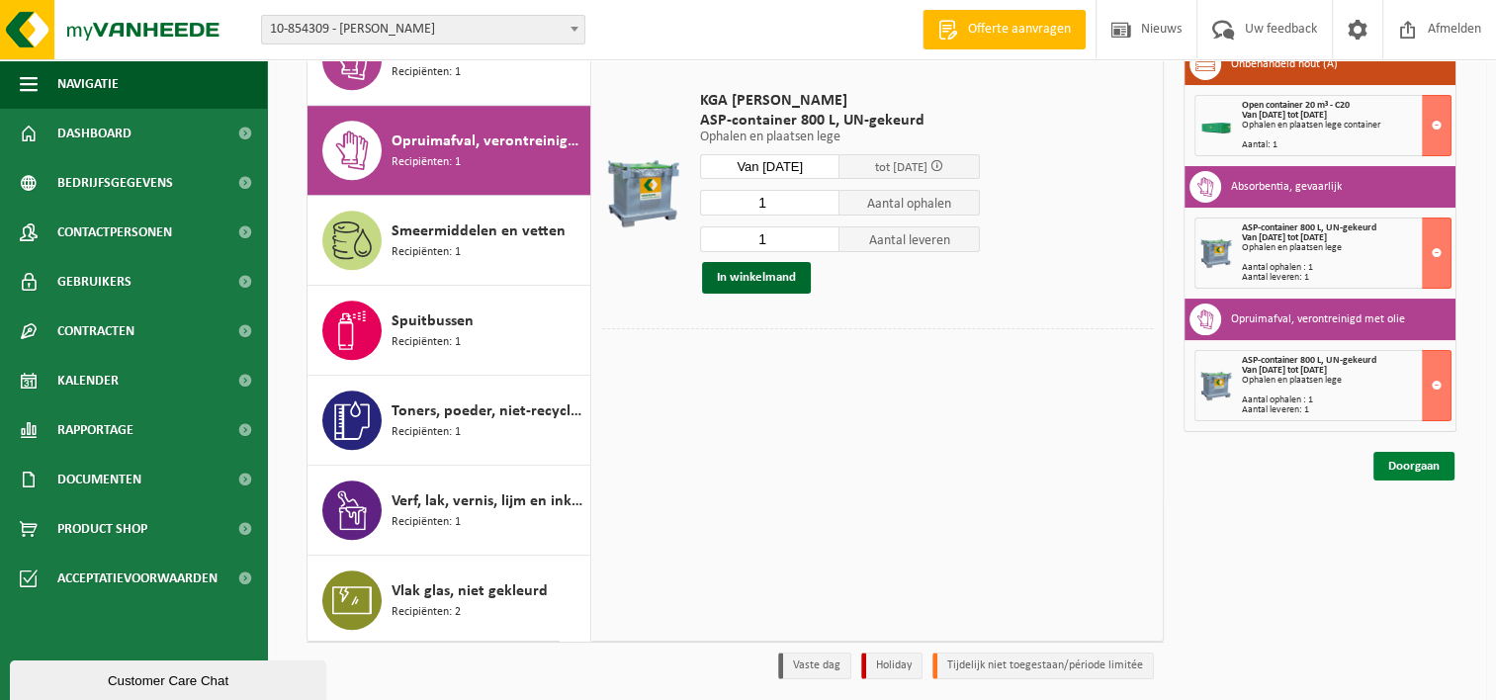
click at [1411, 464] on link "Doorgaan" at bounding box center [1413, 466] width 81 height 29
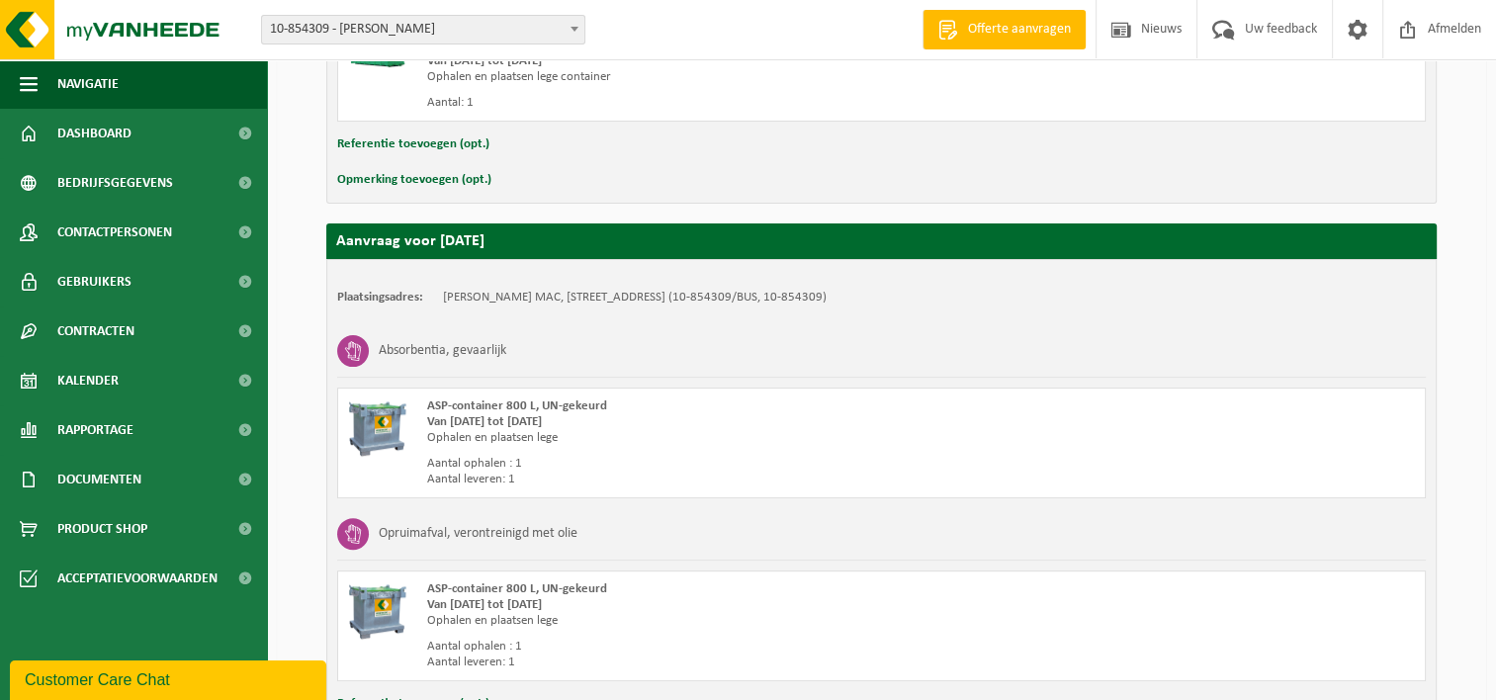
scroll to position [704, 0]
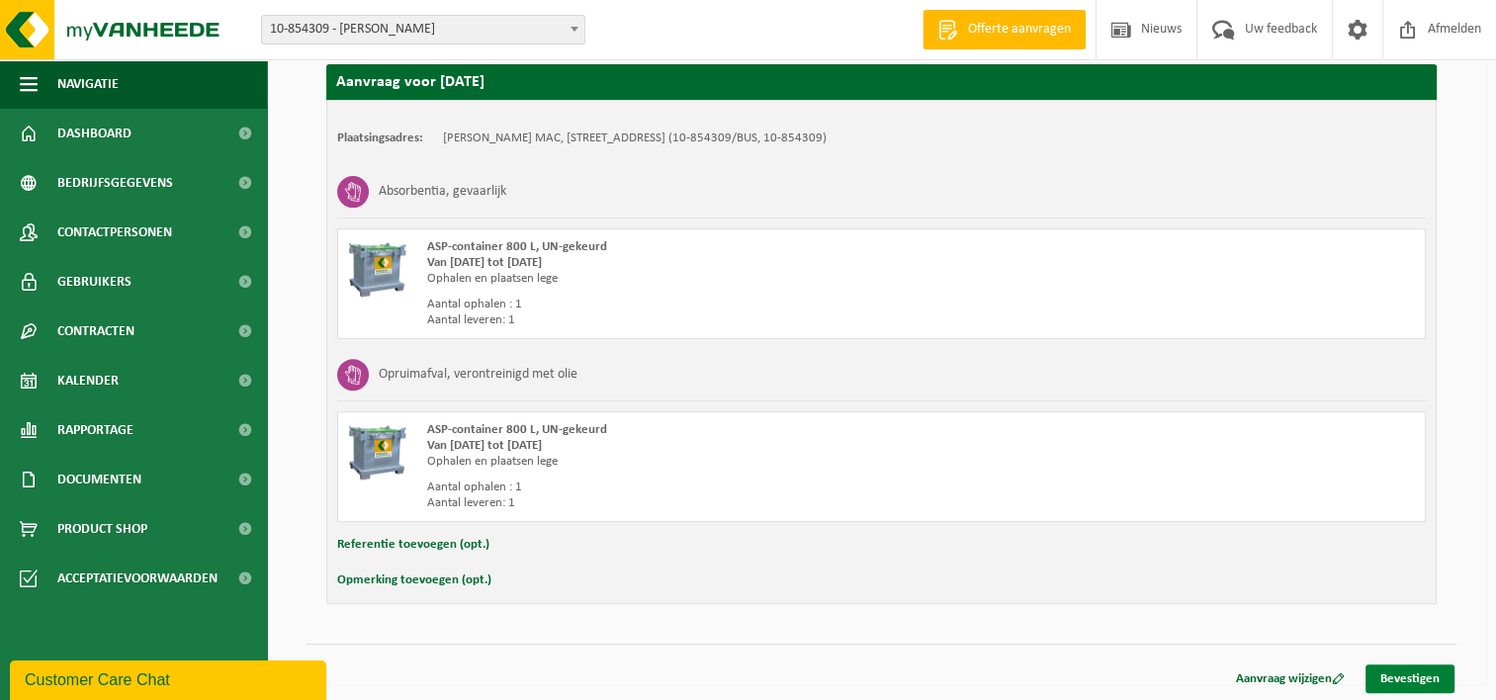
click at [1405, 678] on link "Bevestigen" at bounding box center [1409, 678] width 89 height 29
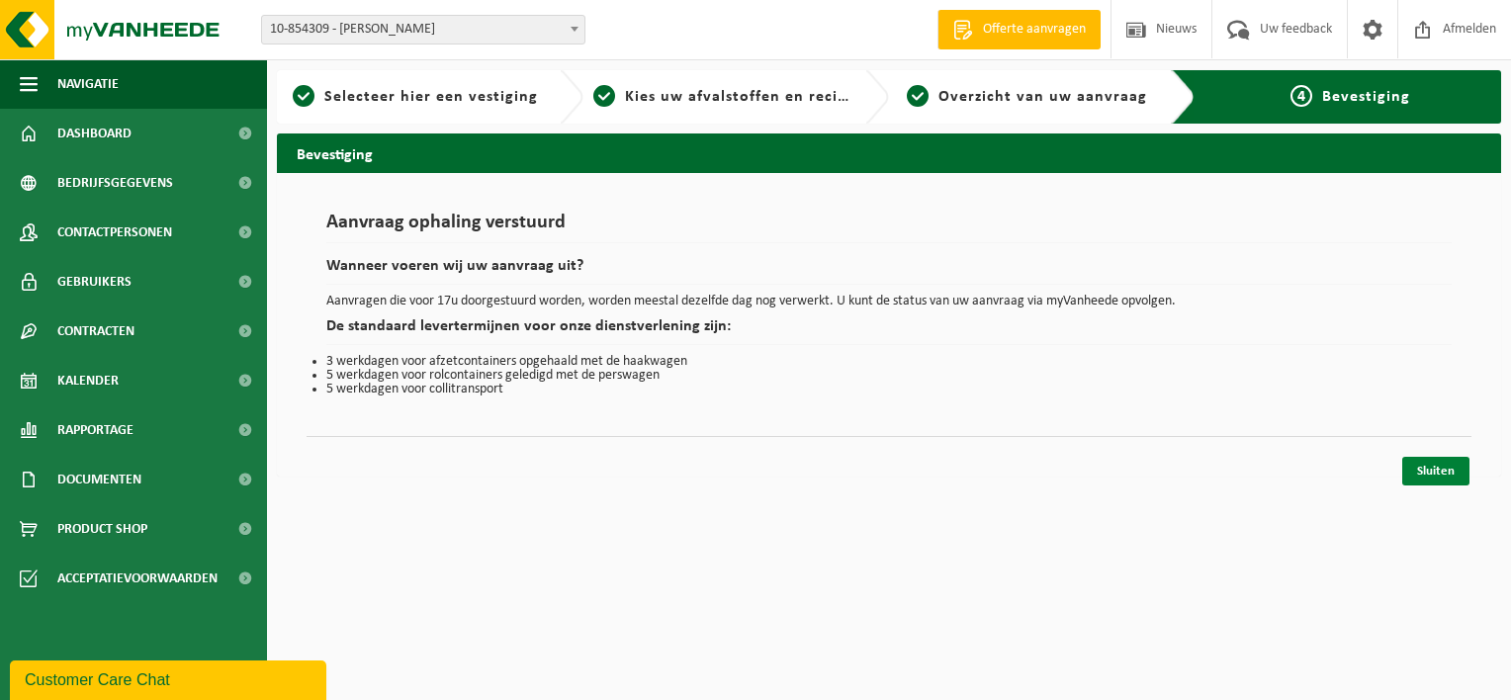
click at [1436, 467] on link "Sluiten" at bounding box center [1435, 471] width 67 height 29
